Goal: Check status

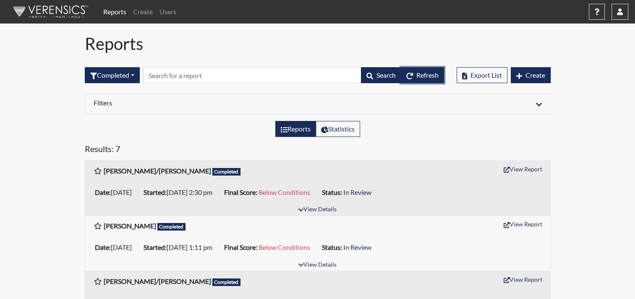
click at [421, 75] on span "Refresh" at bounding box center [427, 75] width 22 height 8
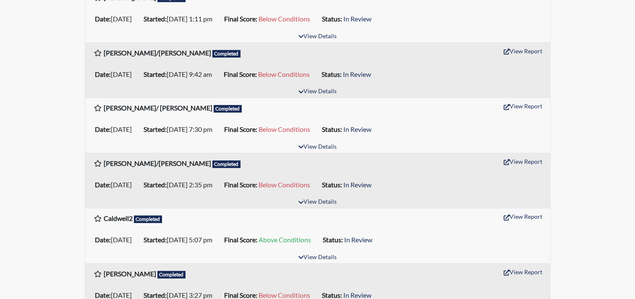
scroll to position [254, 0]
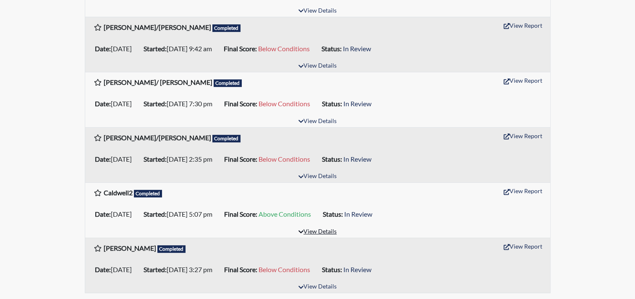
click at [305, 228] on button "View Details" at bounding box center [318, 231] width 46 height 11
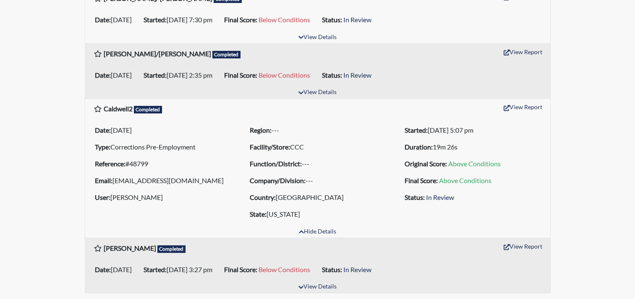
scroll to position [0, 0]
